Goal: Task Accomplishment & Management: Use online tool/utility

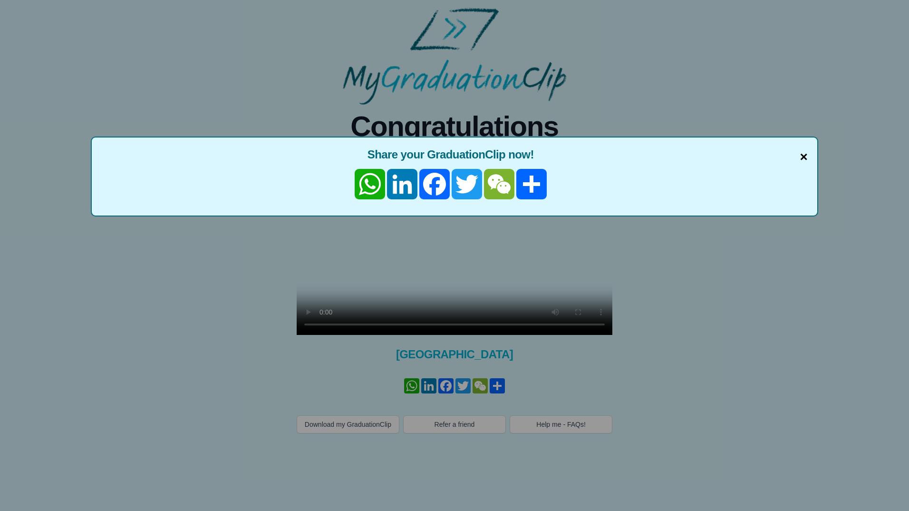
click at [805, 157] on span "×" at bounding box center [804, 157] width 8 height 20
